Goal: Contribute content

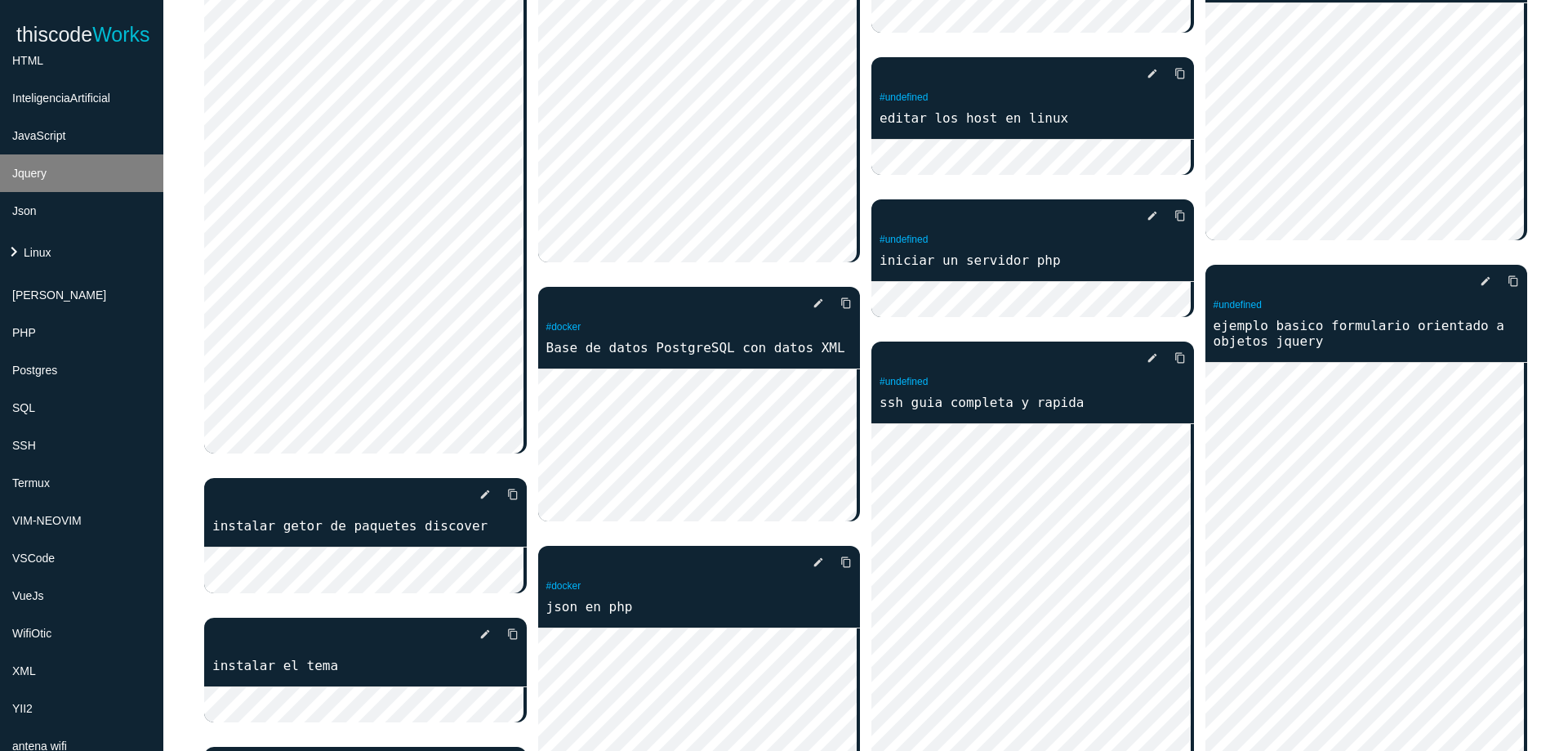
scroll to position [392, 0]
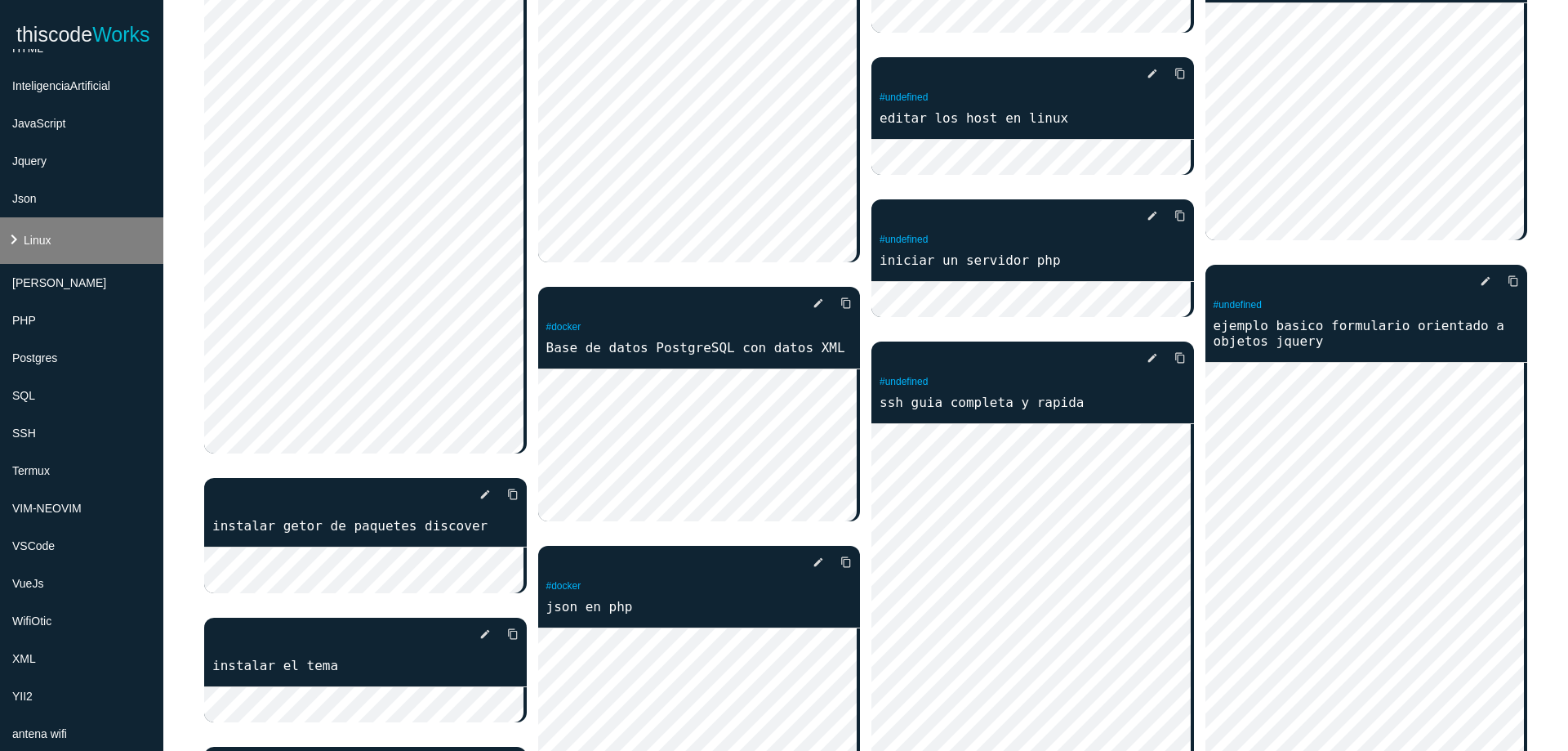
click at [71, 243] on li "keyboard_arrow_right Linux" at bounding box center [82, 240] width 163 height 47
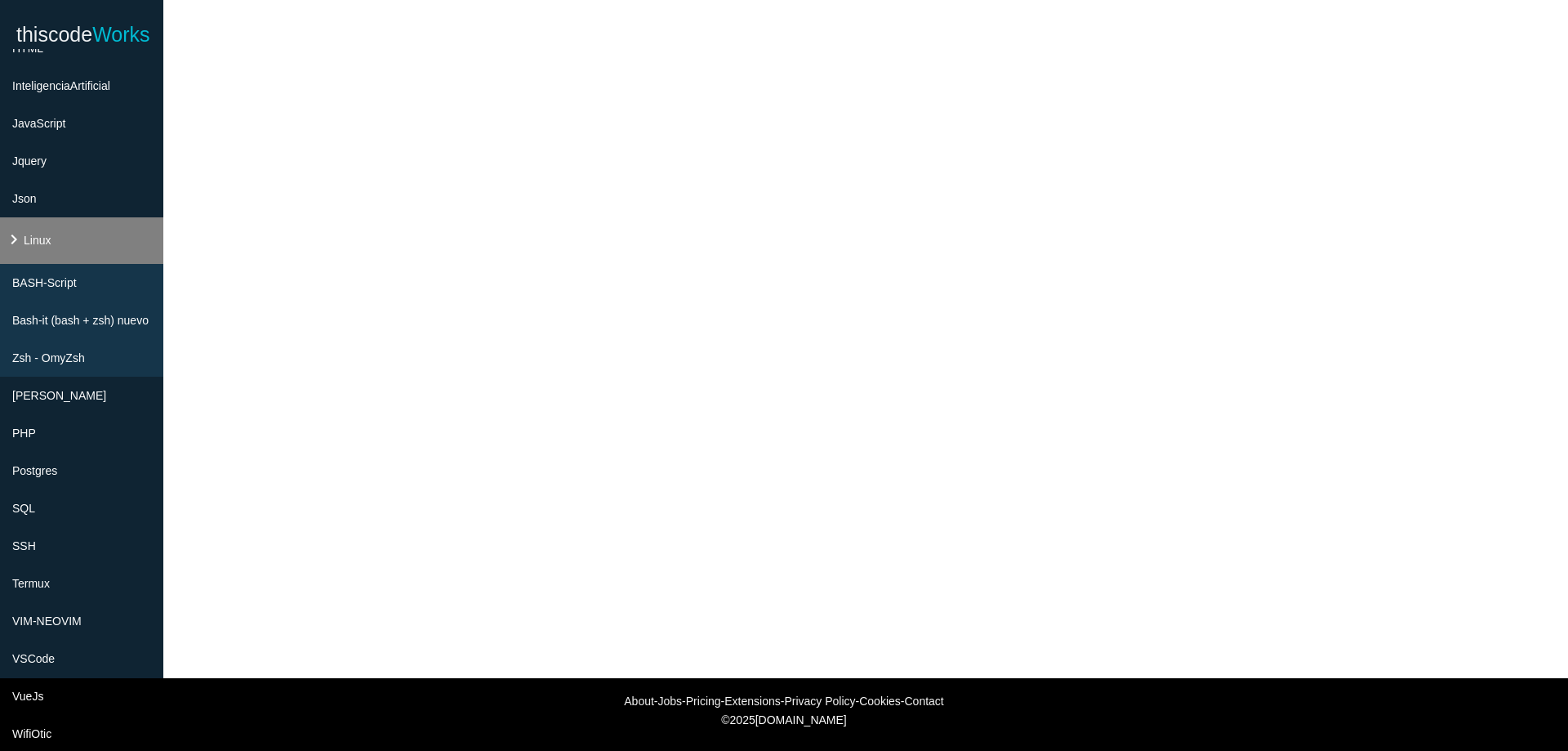
scroll to position [149, 0]
click at [74, 287] on span "BASH-Script" at bounding box center [47, 283] width 65 height 13
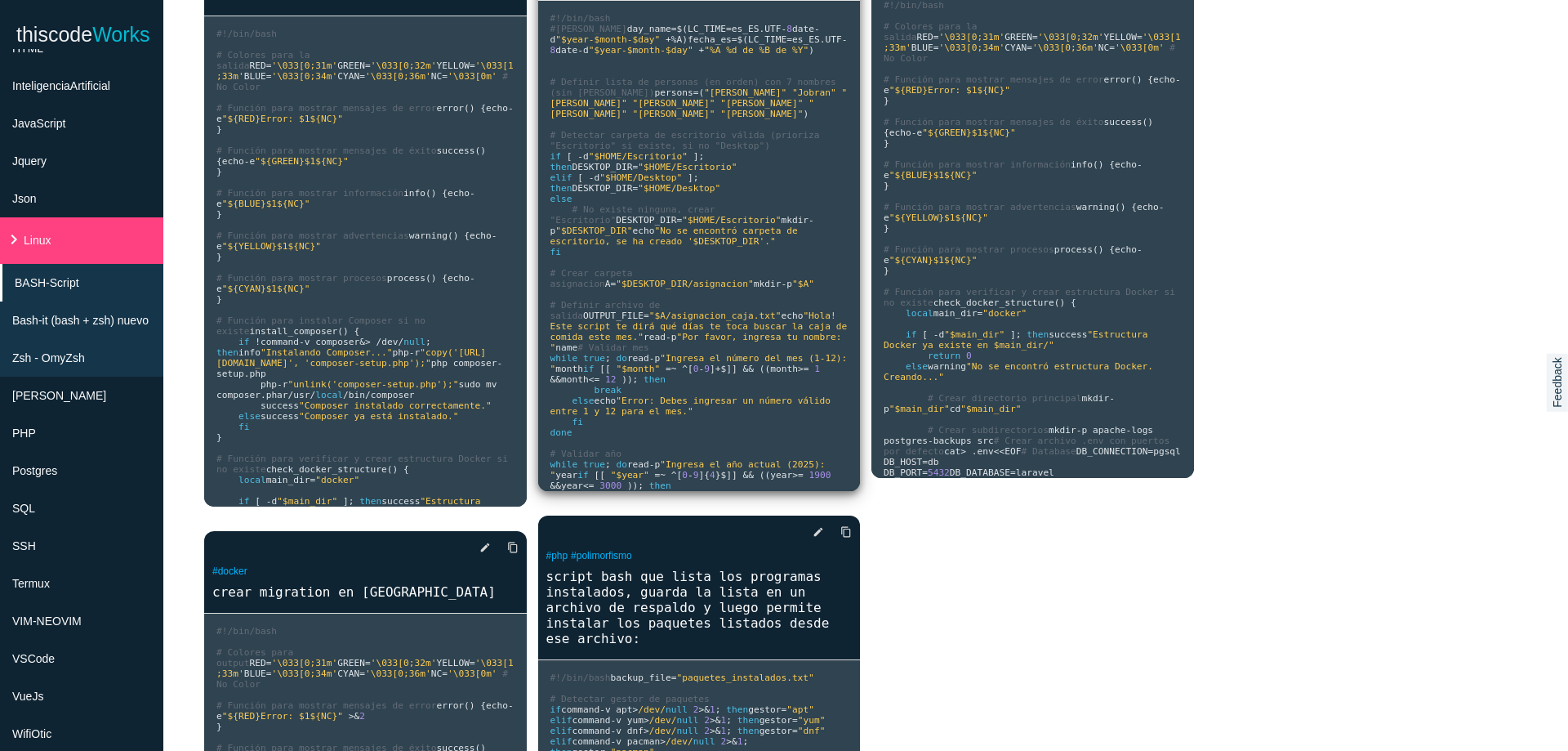
scroll to position [0, 0]
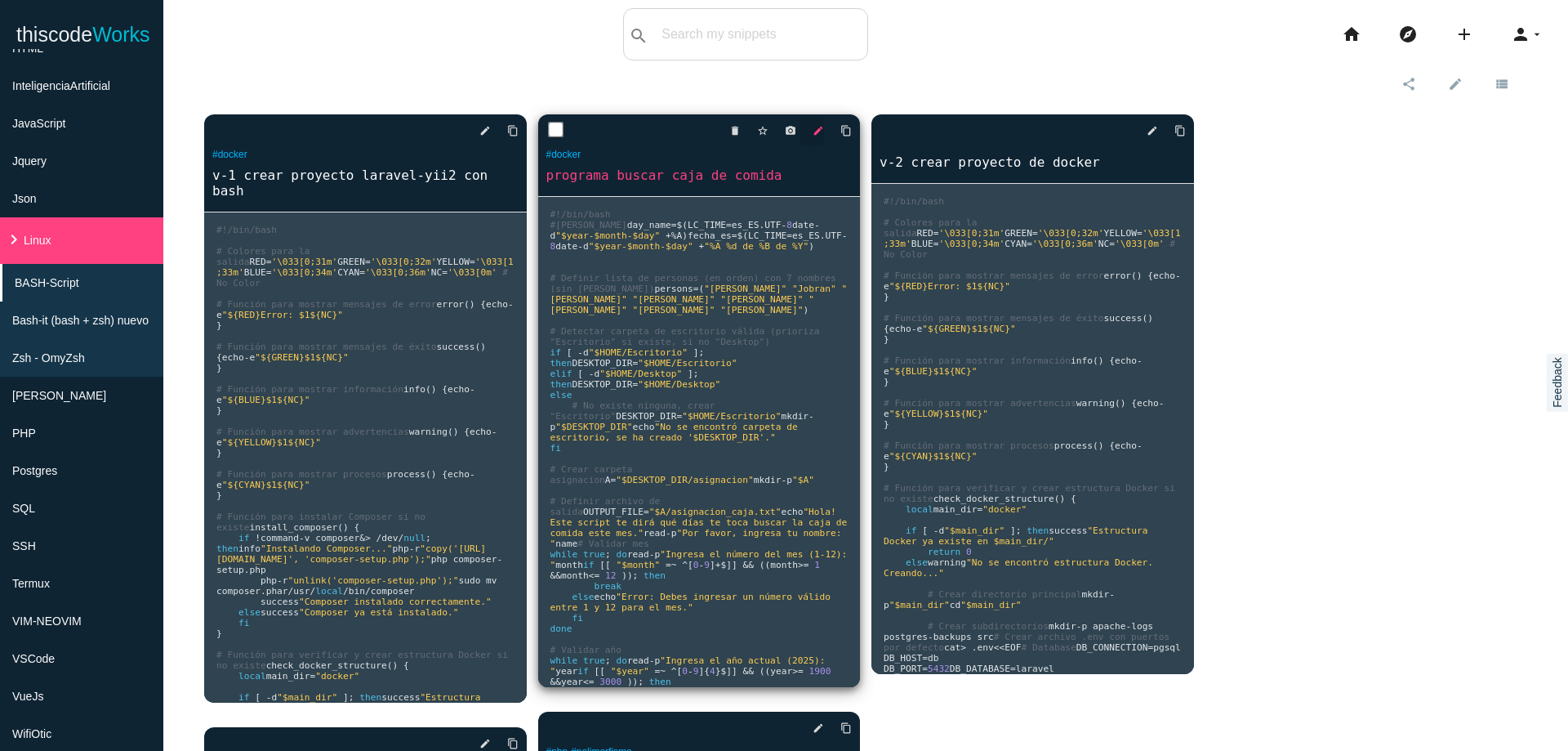
click at [814, 133] on icon "edit" at bounding box center [818, 130] width 11 height 29
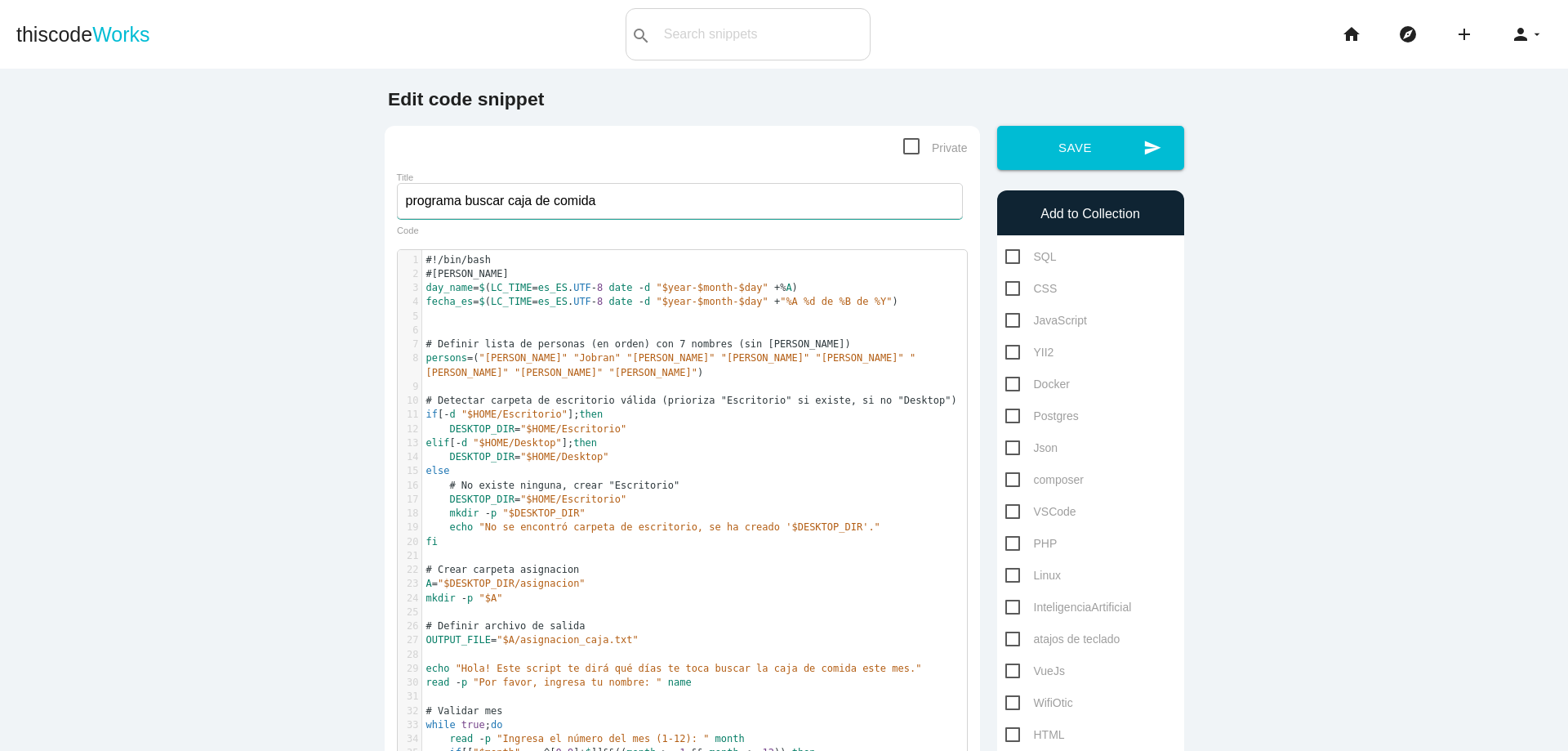
click at [697, 204] on input "programa buscar caja de comida" at bounding box center [679, 201] width 566 height 36
type input "programa buscar caja de comida v1"
click at [1077, 158] on button "send Save" at bounding box center [1090, 147] width 187 height 44
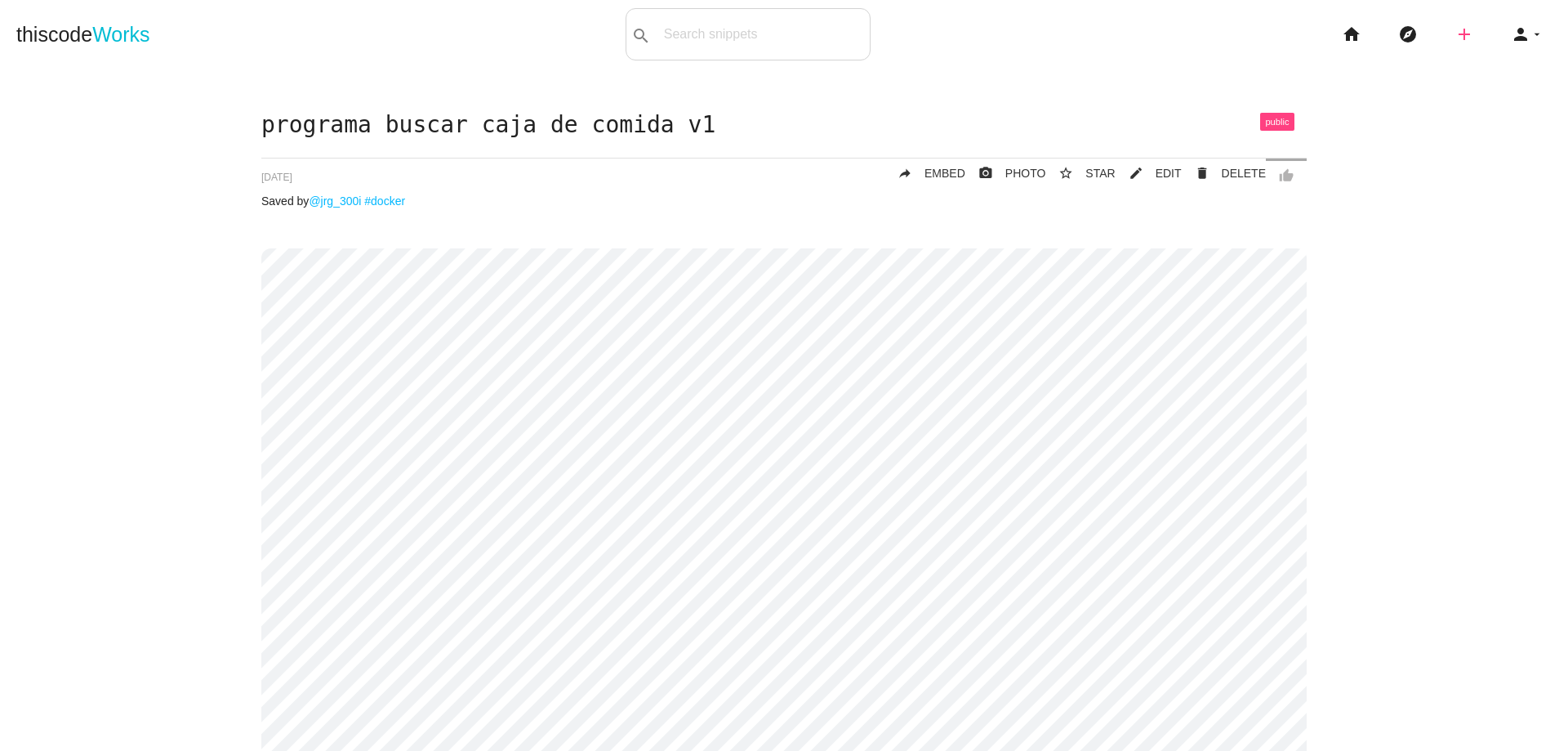
click at [1456, 34] on icon "add" at bounding box center [1464, 35] width 20 height 53
click at [1455, 31] on icon "code" at bounding box center [1465, 28] width 20 height 18
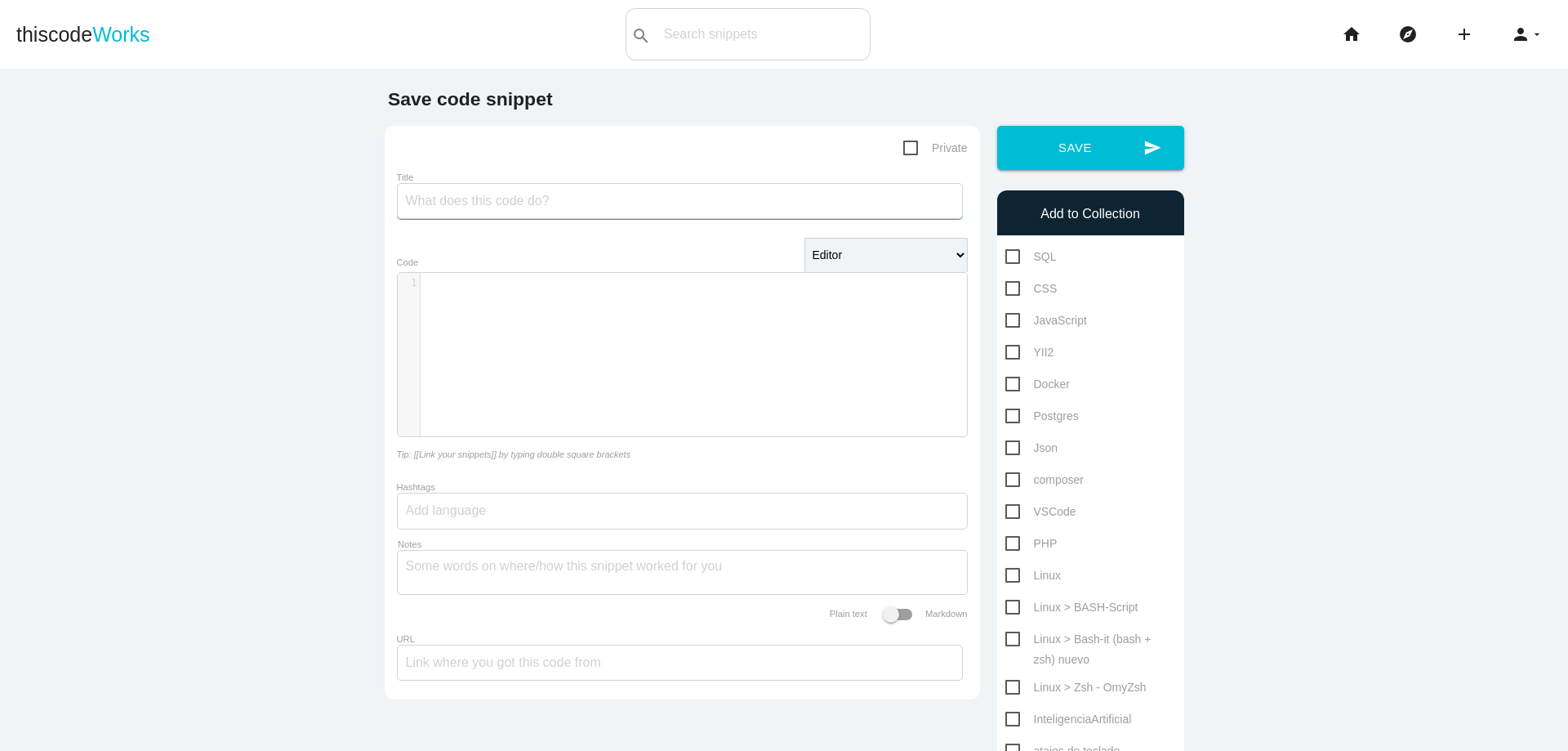
click at [647, 204] on input "Title" at bounding box center [679, 201] width 566 height 36
type input "programa buscar caja v2"
click at [547, 298] on div "​ x 1 ​" at bounding box center [694, 367] width 594 height 188
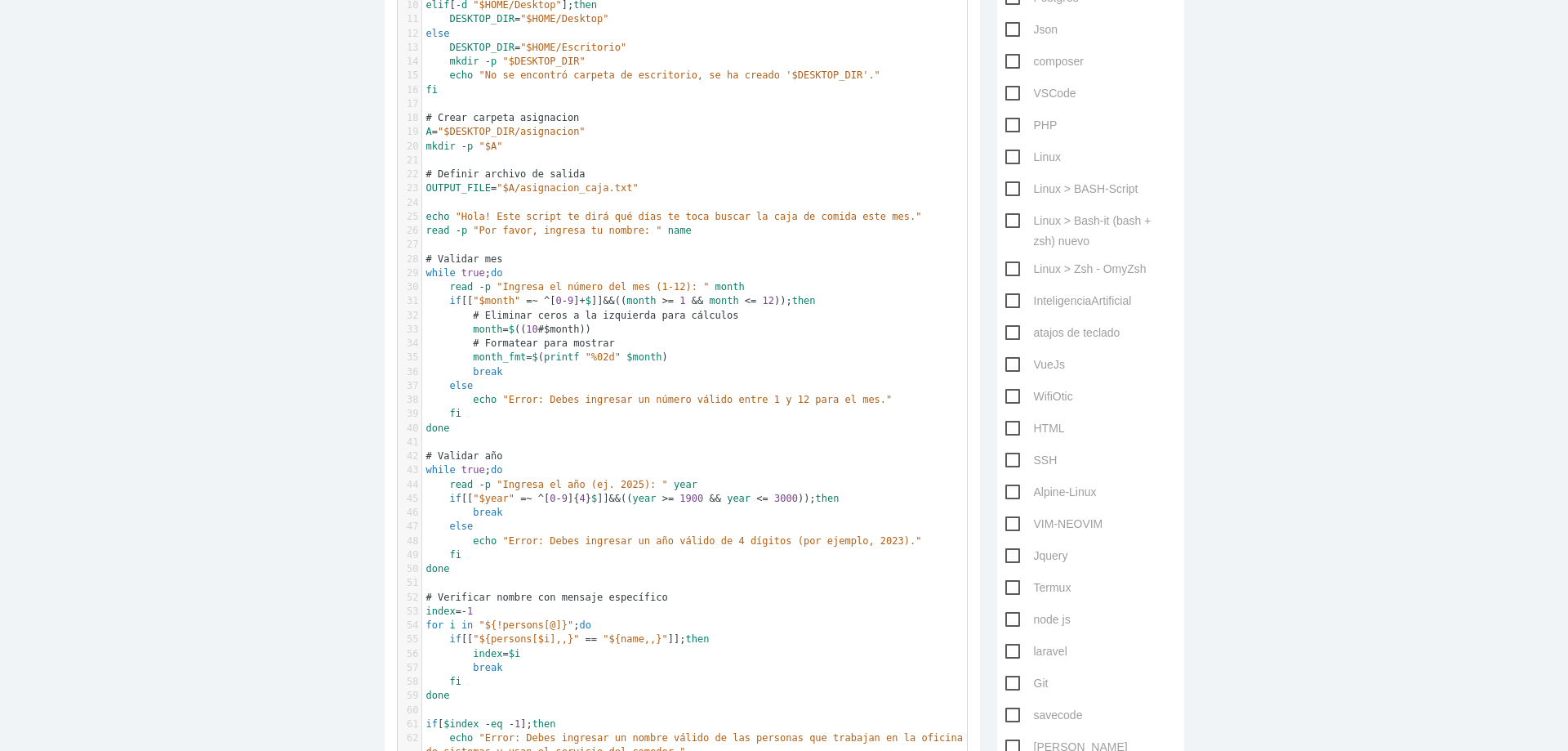
scroll to position [320, 0]
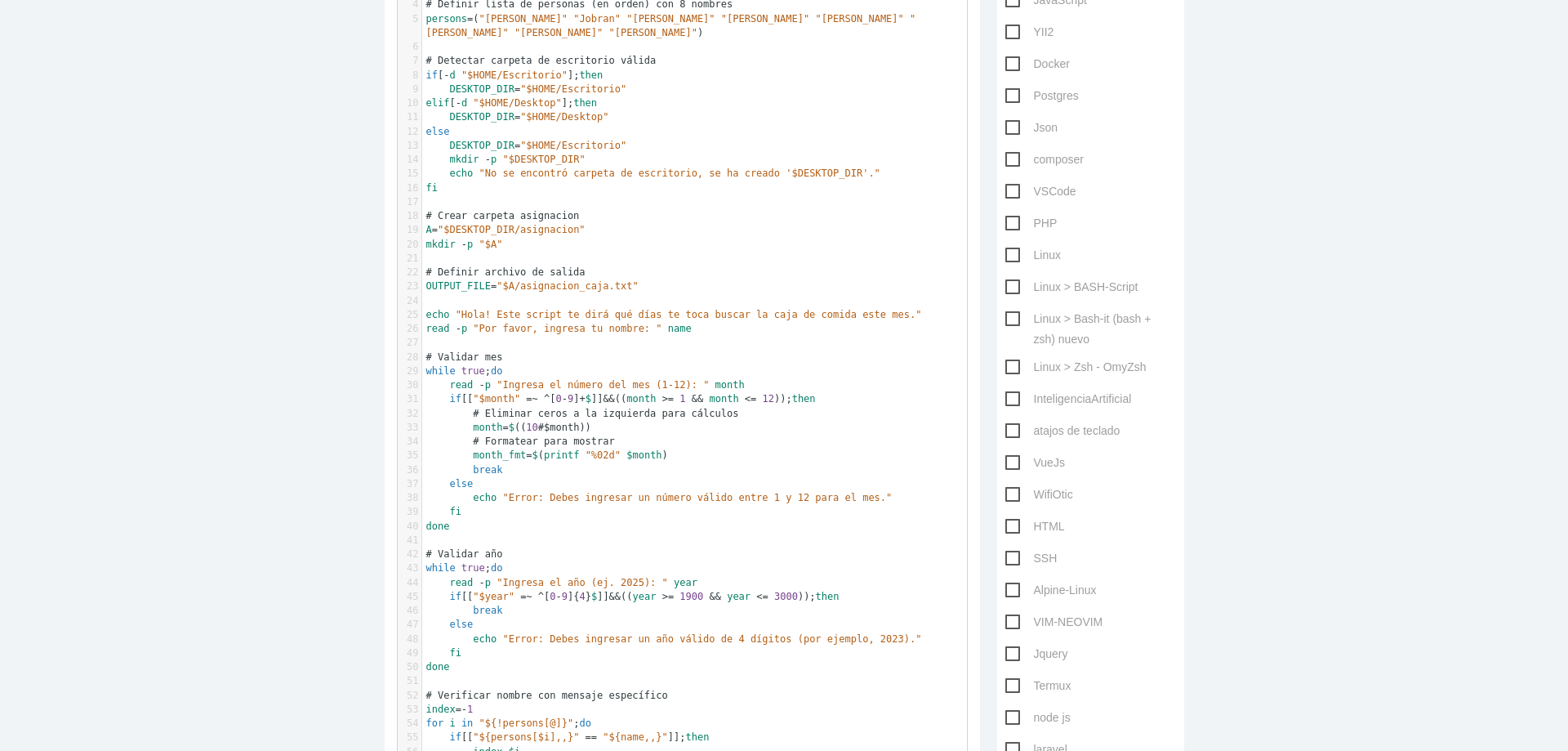
click at [1005, 286] on span "Linux > BASH-Script" at bounding box center [1072, 287] width 133 height 21
click at [1005, 286] on input "Linux > BASH-Script" at bounding box center [1010, 282] width 10 height 10
checkbox input "true"
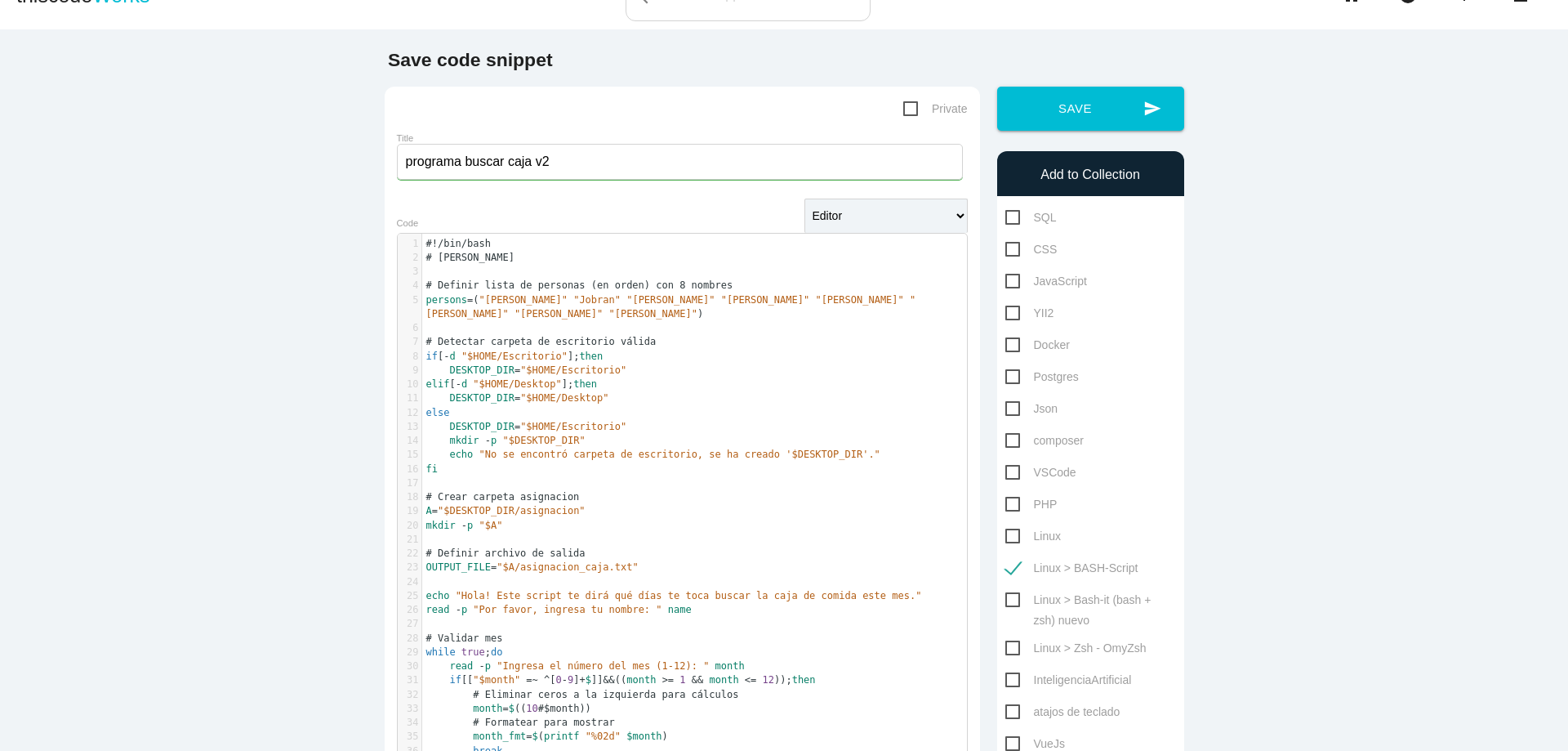
scroll to position [26, 0]
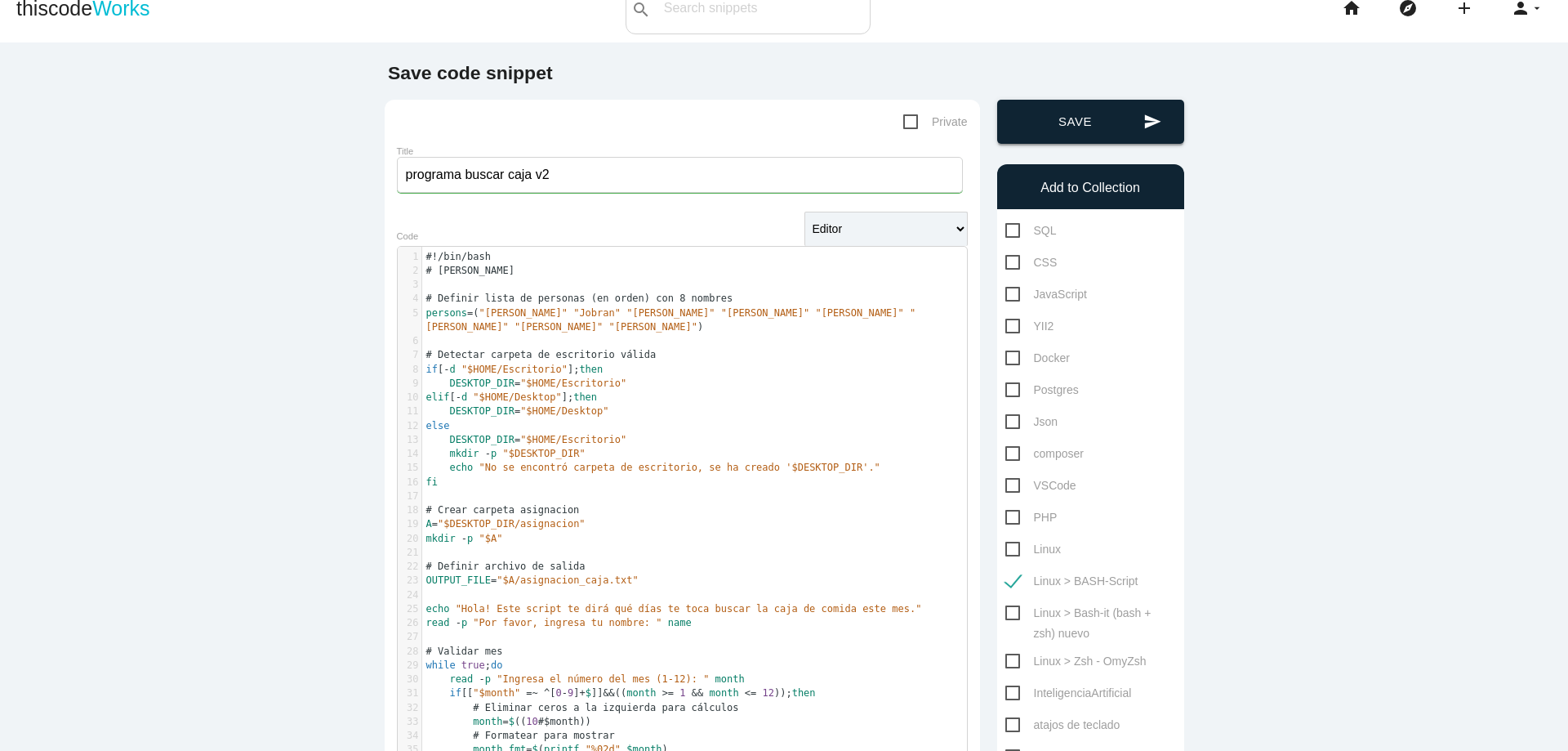
click at [1086, 136] on button "send Save" at bounding box center [1090, 121] width 187 height 44
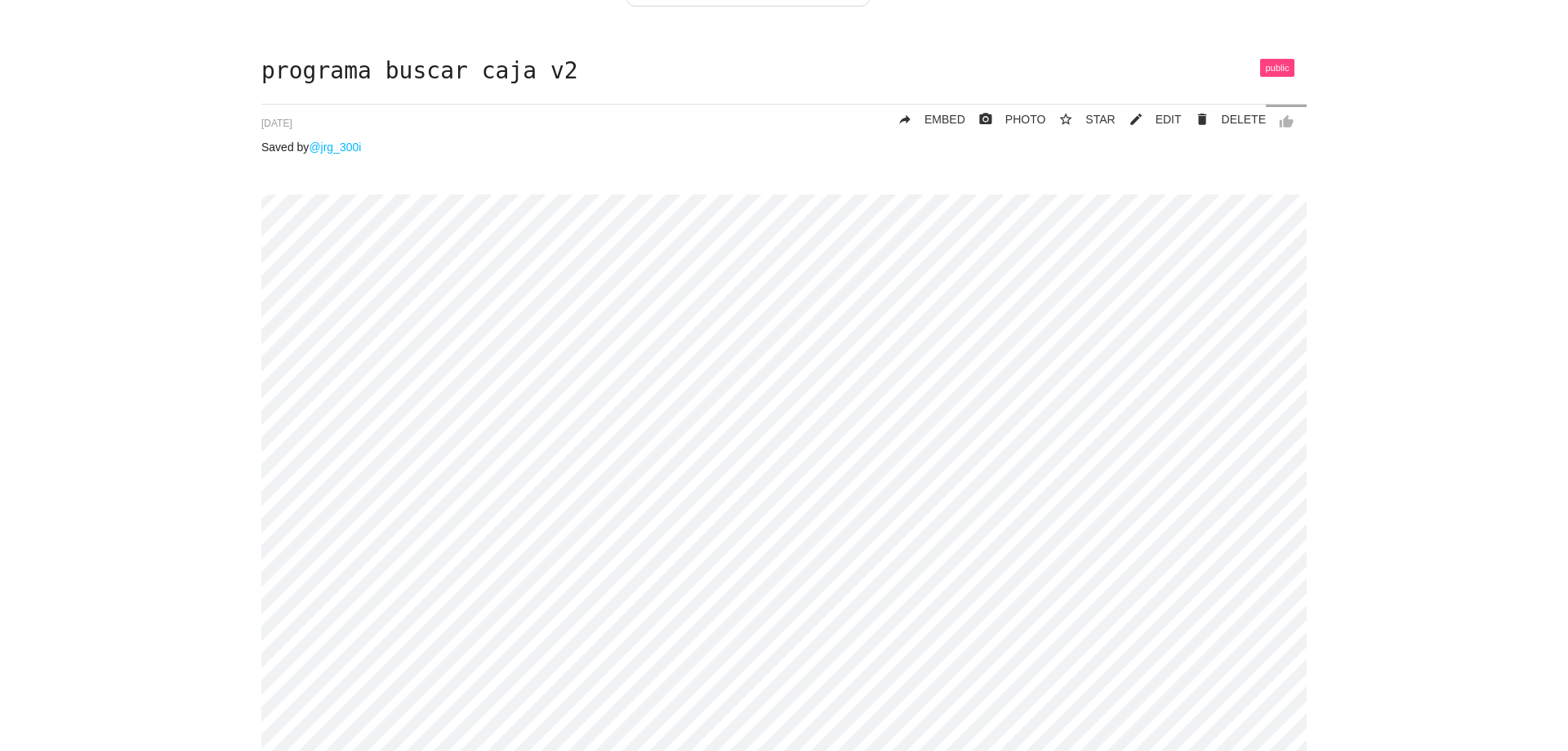
scroll to position [98, 0]
